Goal: Obtain resource: Download file/media

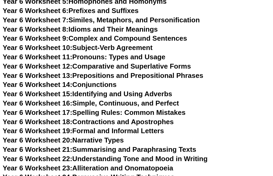
scroll to position [3122, 0]
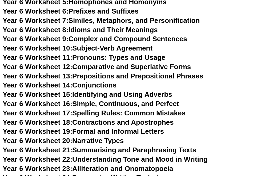
click at [111, 156] on link "Year 6 Worksheet 22: Understanding Tone and Mood in Writing" at bounding box center [105, 160] width 205 height 8
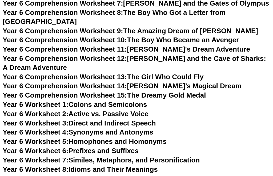
scroll to position [2985, 0]
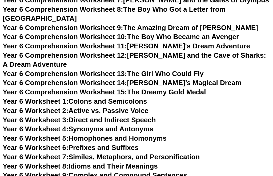
click at [181, 172] on link "Year 6 Worksheet 9: Complex and Compound Sentences" at bounding box center [95, 176] width 184 height 8
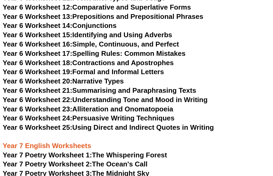
scroll to position [3182, 0]
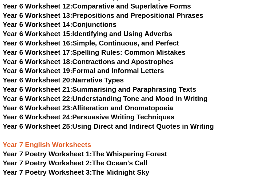
click at [132, 113] on link "Year 6 Worksheet 24: Persuasive Writing Techniques" at bounding box center [89, 117] width 172 height 8
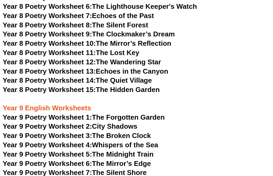
scroll to position [3542, 0]
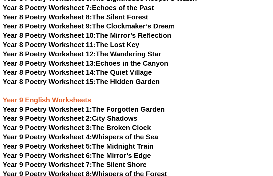
click at [162, 106] on link "Year 9 Poetry Worksheet 1: The Forgotten Garden" at bounding box center [84, 110] width 162 height 8
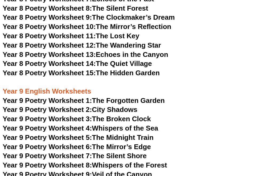
click at [158, 124] on link "Year 9 Poetry Worksheet 4: Whispers of the Sea" at bounding box center [80, 128] width 155 height 8
click at [167, 161] on link "Year 9 Poetry Worksheet 8: Whispers of the Forest" at bounding box center [85, 165] width 164 height 8
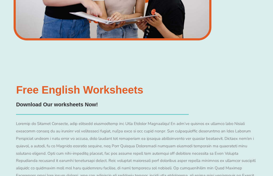
scroll to position [4412, 0]
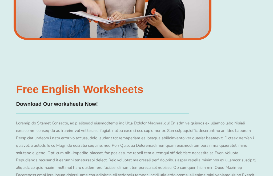
click at [84, 100] on h4 "Download Our worksheets Now!" at bounding box center [137, 104] width 243 height 8
click at [86, 100] on h4 "Download Our worksheets Now!" at bounding box center [137, 104] width 243 height 8
click at [99, 84] on h3 "Free English Worksheets​" at bounding box center [137, 89] width 243 height 11
click at [102, 84] on h3 "Free English Worksheets​" at bounding box center [137, 89] width 243 height 11
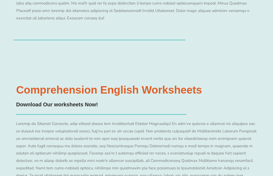
scroll to position [4873, 0]
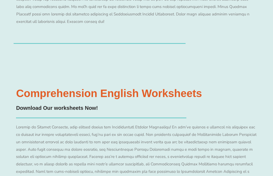
click at [89, 104] on h4 "Download Our worksheets Now!" at bounding box center [57, 108] width 82 height 8
click at [80, 64] on div "Comprehension English Worksheets​ Download Our worksheets Now! Redeem Free Asse…" at bounding box center [137, 131] width 246 height 135
click at [125, 88] on h3 "Comprehension English Worksheets​" at bounding box center [109, 93] width 186 height 11
click at [62, 104] on h4 "Download Our worksheets Now!" at bounding box center [57, 108] width 82 height 8
click at [59, 104] on h4 "Download Our worksheets Now!" at bounding box center [57, 108] width 82 height 8
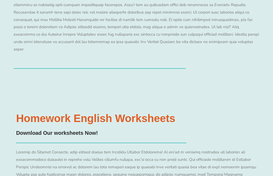
scroll to position [5755, 0]
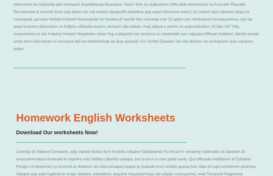
click at [81, 129] on h4 "Download Our worksheets Now!" at bounding box center [57, 133] width 82 height 8
click at [91, 113] on h3 "Homework English Worksheets​" at bounding box center [95, 118] width 159 height 11
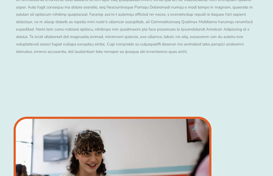
scroll to position [5006, 0]
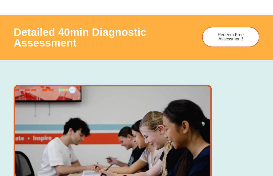
scroll to position [310, 0]
